Goal: Check status: Check status

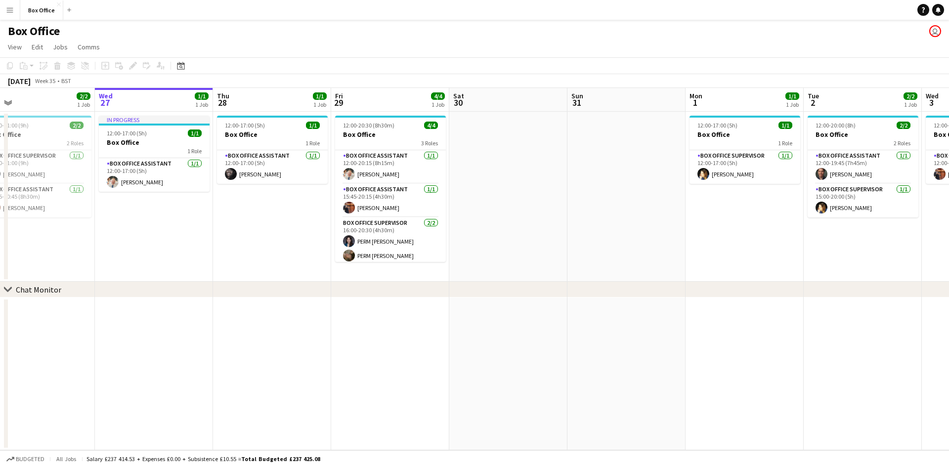
drag, startPoint x: 792, startPoint y: 242, endPoint x: 766, endPoint y: 245, distance: 25.3
click at [767, 244] on app-calendar-viewport "Sun 24 Mon 25 Tue 26 2/2 1 Job Wed 27 1/1 1 Job Thu 28 1/1 1 Job Fri 29 4/4 1 J…" at bounding box center [474, 269] width 949 height 362
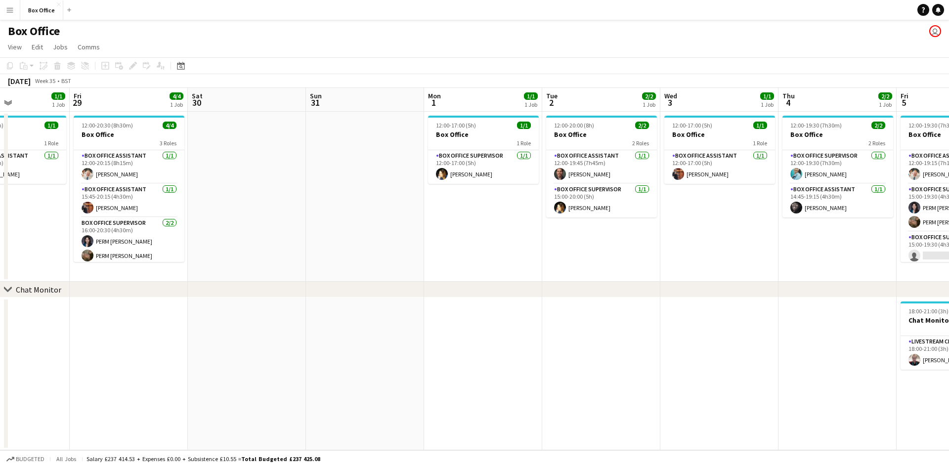
drag, startPoint x: 762, startPoint y: 245, endPoint x: 502, endPoint y: 278, distance: 262.5
click at [502, 278] on app-calendar-viewport "Tue 26 2/2 1 Job Wed 27 1/1 1 Job Thu 28 1/1 1 Job Fri 29 4/4 1 Job Sat 30 Sun …" at bounding box center [474, 269] width 949 height 362
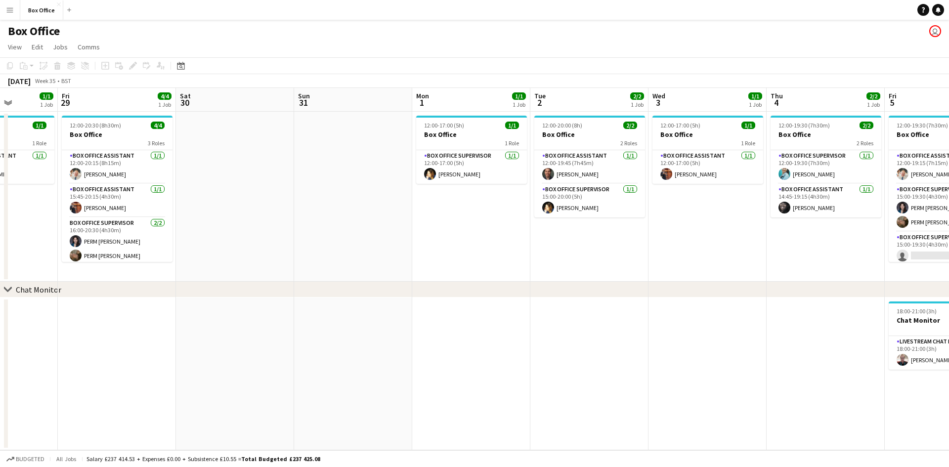
scroll to position [0, 298]
drag, startPoint x: 601, startPoint y: 241, endPoint x: 588, endPoint y: 249, distance: 15.5
click at [588, 249] on app-calendar-viewport "Tue 26 2/2 1 Job Wed 27 1/1 1 Job Thu 28 1/1 1 Job Fri 29 4/4 1 Job Sat 30 Sun …" at bounding box center [474, 269] width 949 height 362
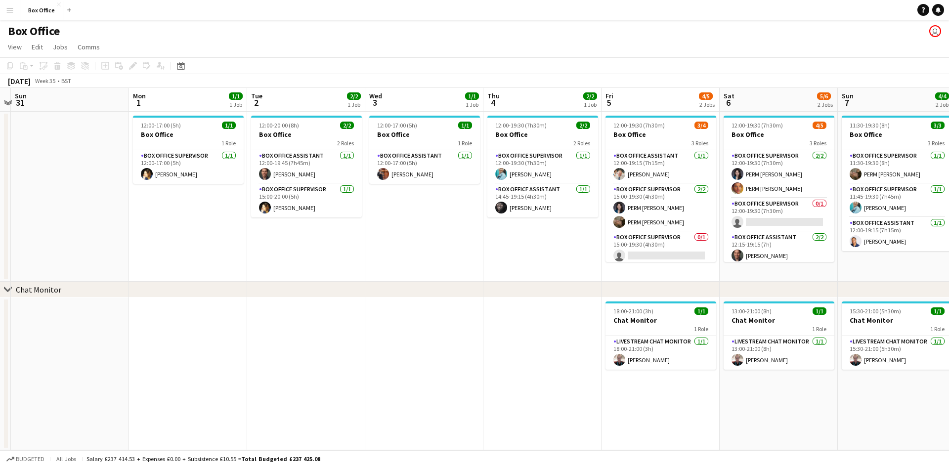
drag, startPoint x: 597, startPoint y: 275, endPoint x: 245, endPoint y: 288, distance: 353.1
click at [245, 288] on div "chevron-right Chat Monitor Thu 28 1/1 1 Job Fri 29 4/4 1 Job Sat 30 Sun 31 Mon …" at bounding box center [474, 269] width 949 height 362
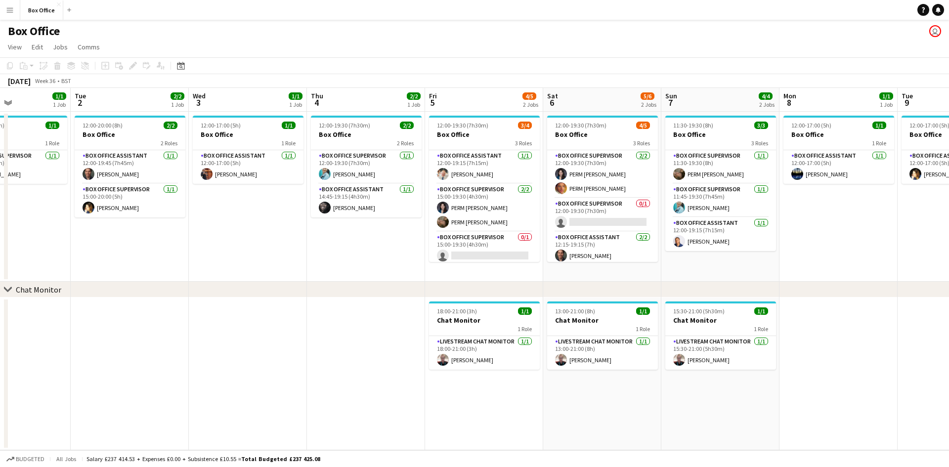
drag, startPoint x: 493, startPoint y: 255, endPoint x: 317, endPoint y: 264, distance: 176.6
click at [317, 264] on app-calendar-viewport "Sat 30 Sun 31 Mon 1 1/1 1 Job Tue 2 2/2 1 Job Wed 3 1/1 1 Job Thu 4 2/2 1 Job F…" at bounding box center [474, 269] width 949 height 362
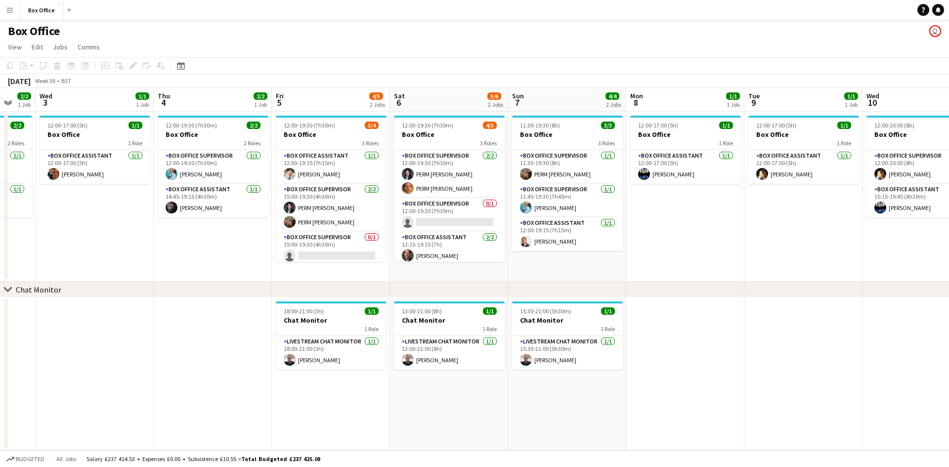
drag, startPoint x: 391, startPoint y: 262, endPoint x: 238, endPoint y: 267, distance: 153.8
click at [238, 267] on app-calendar-viewport "Sat 30 Sun 31 Mon 1 1/1 1 Job Tue 2 2/2 1 Job Wed 3 1/1 1 Job Thu 4 2/2 1 Job F…" at bounding box center [474, 269] width 949 height 362
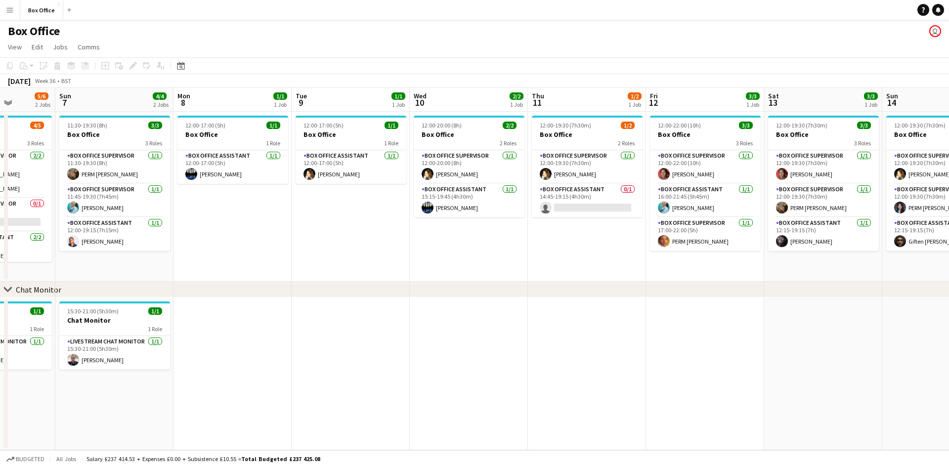
scroll to position [0, 312]
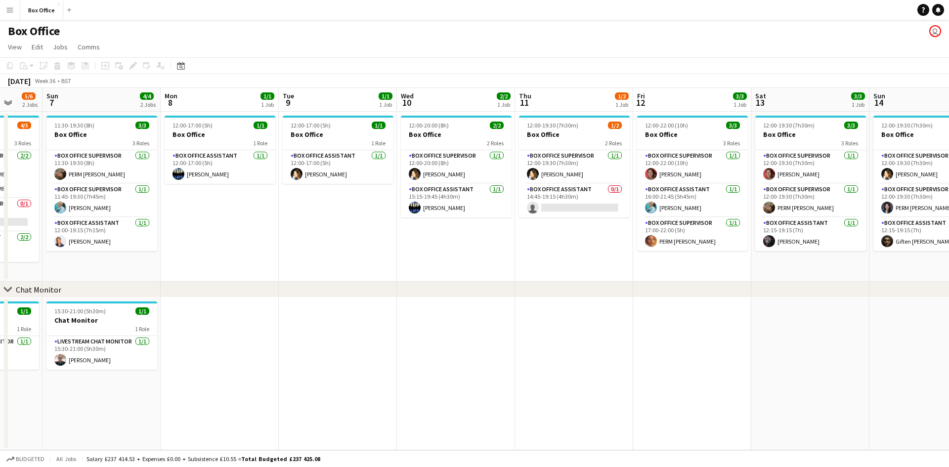
drag, startPoint x: 672, startPoint y: 236, endPoint x: 247, endPoint y: 262, distance: 425.8
click at [247, 262] on app-calendar-viewport "Thu 4 2/2 1 Job Fri 5 4/5 2 Jobs Sat 6 5/6 2 Jobs Sun 7 4/4 2 Jobs Mon 8 1/1 1 …" at bounding box center [474, 269] width 949 height 362
click at [550, 190] on app-card-role "Box Office Assistant 0/1 14:45-19:15 (4h30m) single-neutral-actions" at bounding box center [574, 201] width 111 height 34
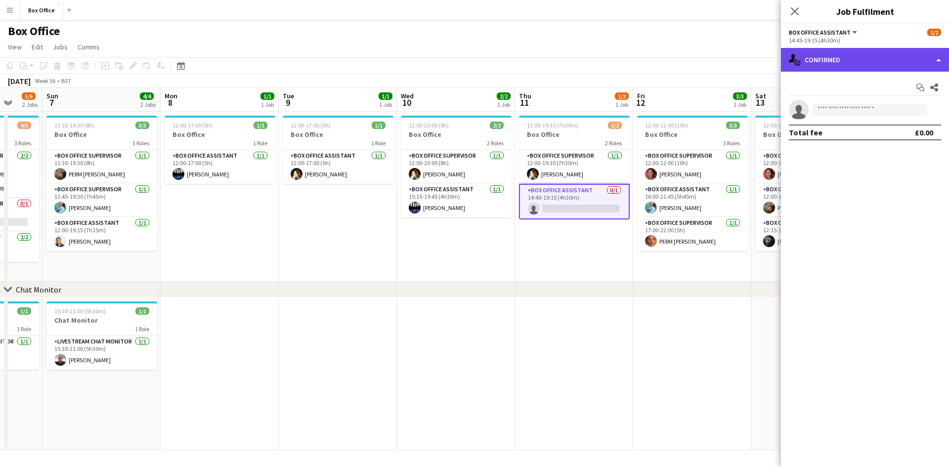
click at [833, 58] on div "single-neutral-actions-check-2 Confirmed" at bounding box center [865, 60] width 168 height 24
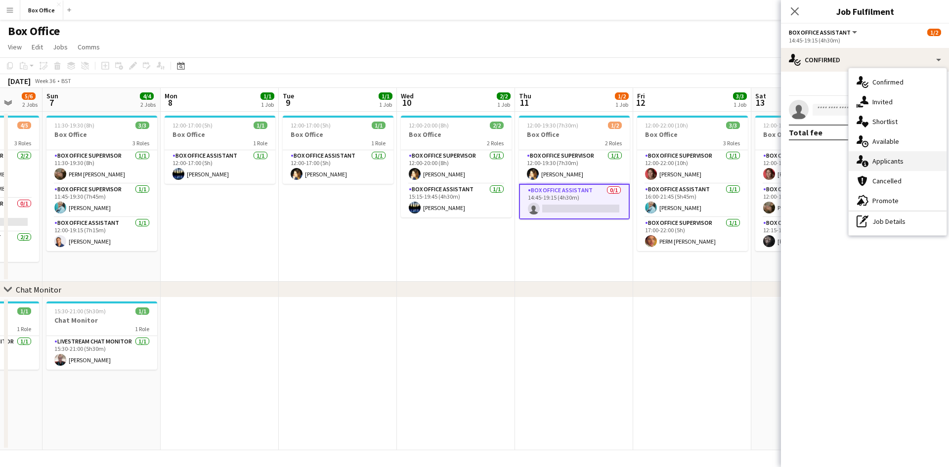
click at [888, 163] on div "single-neutral-actions-information Applicants" at bounding box center [897, 161] width 98 height 20
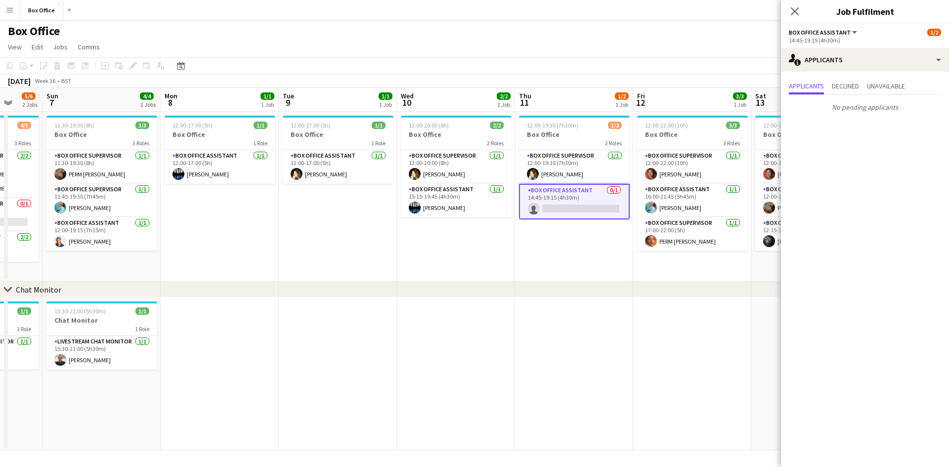
click at [436, 248] on app-date-cell "12:00-20:00 (8h) 2/2 Box Office 2 Roles Box Office Supervisor [DATE] 12:00-20:0…" at bounding box center [456, 197] width 118 height 170
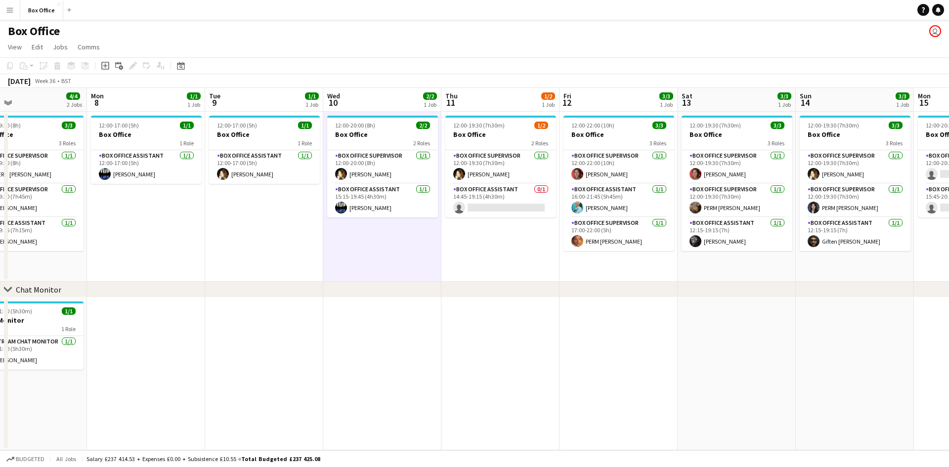
drag, startPoint x: 379, startPoint y: 262, endPoint x: 305, endPoint y: 265, distance: 73.7
click at [305, 265] on app-calendar-viewport "Thu 4 2/2 1 Job Fri 5 4/5 2 Jobs Sat 6 5/6 2 Jobs Sun 7 4/4 2 Jobs Mon 8 1/1 1 …" at bounding box center [474, 269] width 949 height 362
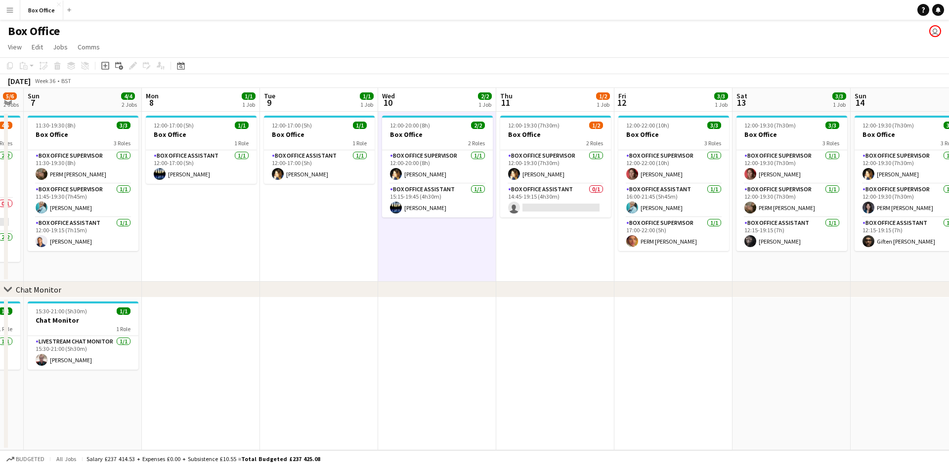
drag, startPoint x: 517, startPoint y: 377, endPoint x: 567, endPoint y: 381, distance: 50.1
click at [567, 381] on app-calendar-viewport "Thu 4 2/2 1 Job Fri 5 4/5 2 Jobs Sat 6 5/6 2 Jobs Sun 7 4/4 2 Jobs Mon 8 1/1 1 …" at bounding box center [474, 269] width 949 height 362
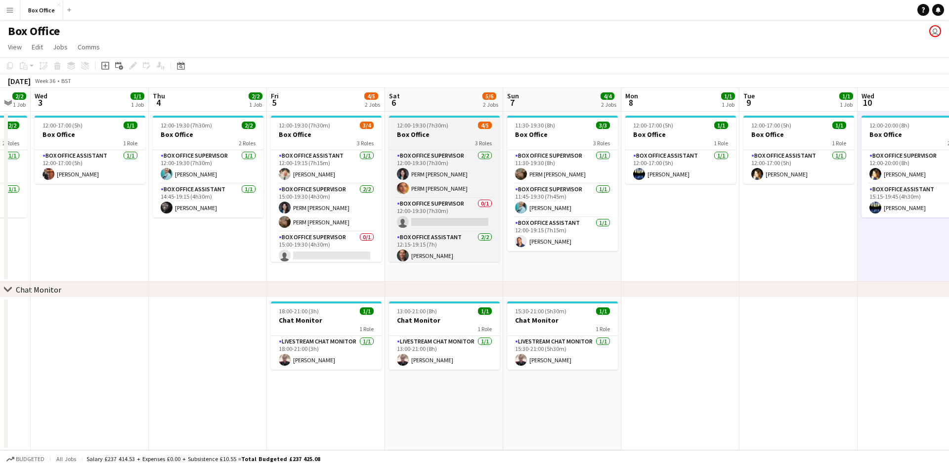
drag, startPoint x: 222, startPoint y: 240, endPoint x: 495, endPoint y: 250, distance: 273.4
click at [702, 190] on app-calendar-viewport "Mon 1 1/1 1 Job Tue 2 2/2 1 Job Wed 3 1/1 1 Job Thu 4 2/2 1 Job Fri 5 4/5 2 Job…" at bounding box center [474, 269] width 949 height 362
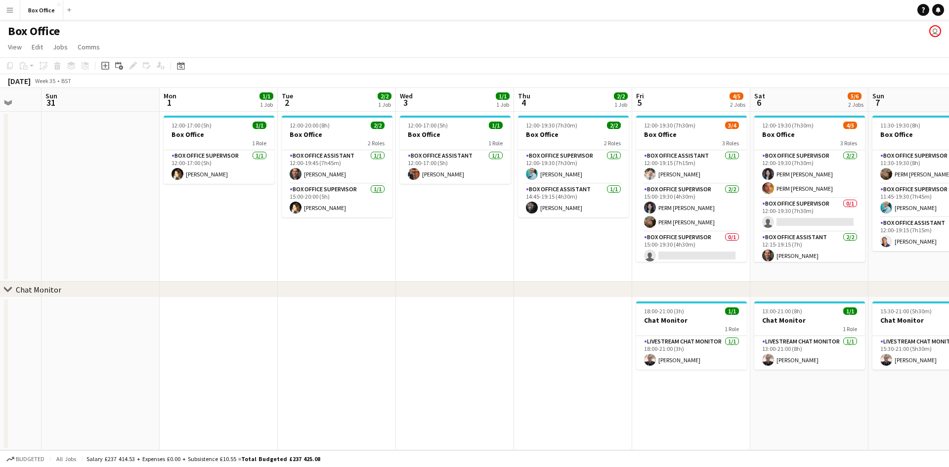
drag, startPoint x: 206, startPoint y: 237, endPoint x: 469, endPoint y: 239, distance: 263.9
click at [503, 218] on app-calendar-viewport "Fri 29 4/4 1 Job Sat 30 Sun 31 Mon 1 1/1 1 Job Tue 2 2/2 1 Job Wed 3 1/1 1 Job …" at bounding box center [474, 269] width 949 height 362
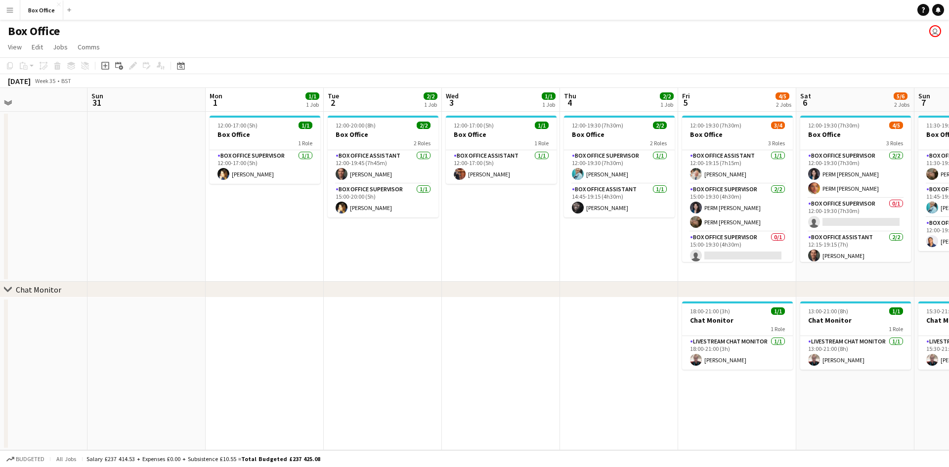
drag, startPoint x: 398, startPoint y: 233, endPoint x: 440, endPoint y: 244, distance: 43.7
click at [522, 221] on app-calendar-viewport "Thu 28 1/1 1 Job Fri 29 4/4 1 Job Sat 30 Sun 31 Mon 1 1/1 1 Job Tue 2 2/2 1 Job…" at bounding box center [474, 269] width 949 height 362
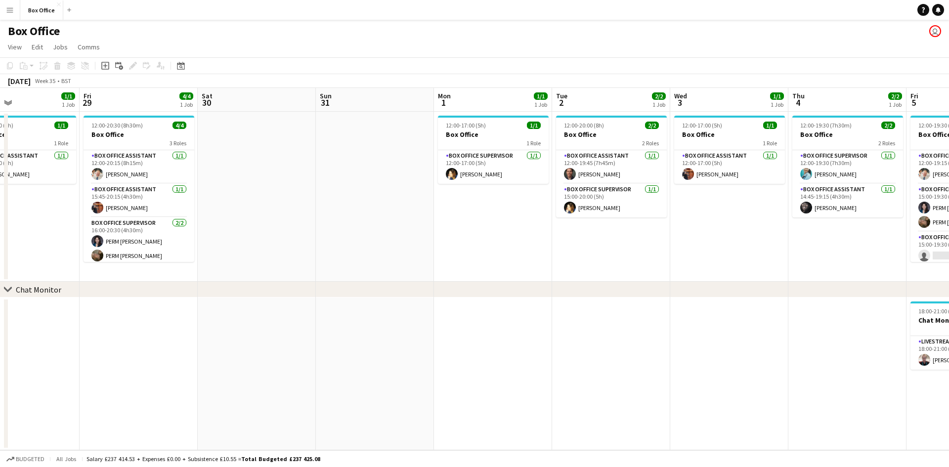
scroll to position [0, 214]
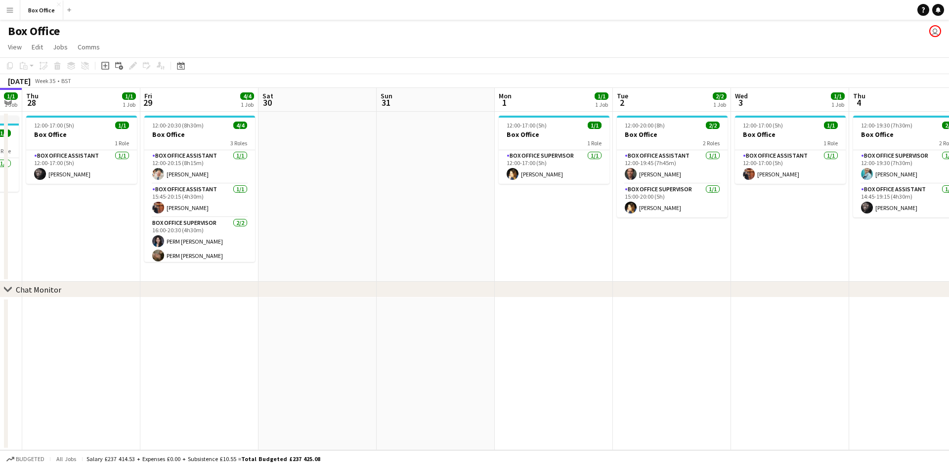
drag, startPoint x: 121, startPoint y: 324, endPoint x: 182, endPoint y: 330, distance: 61.0
click at [182, 330] on app-calendar-viewport "Tue 26 2/2 1 Job Wed 27 1/1 1 Job Thu 28 1/1 1 Job Fri 29 4/4 1 Job Sat 30 Sun …" at bounding box center [474, 269] width 949 height 362
